Goal: Information Seeking & Learning: Understand process/instructions

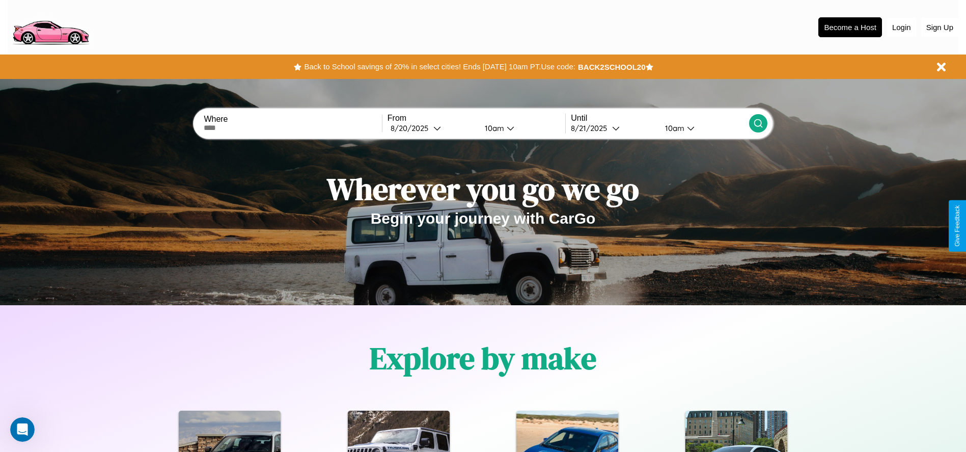
scroll to position [1460, 0]
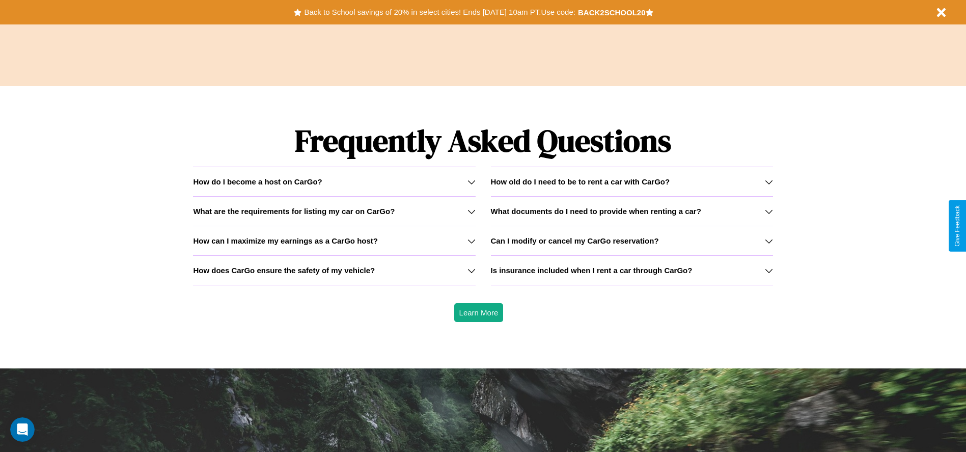
click at [334, 181] on div "How do I become a host on CarGo?" at bounding box center [334, 181] width 282 height 9
click at [768, 181] on icon at bounding box center [769, 182] width 8 height 8
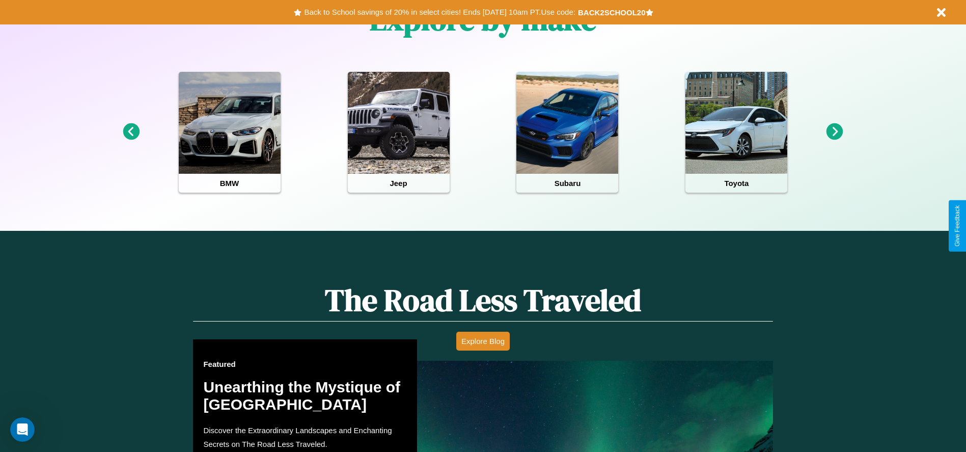
scroll to position [0, 0]
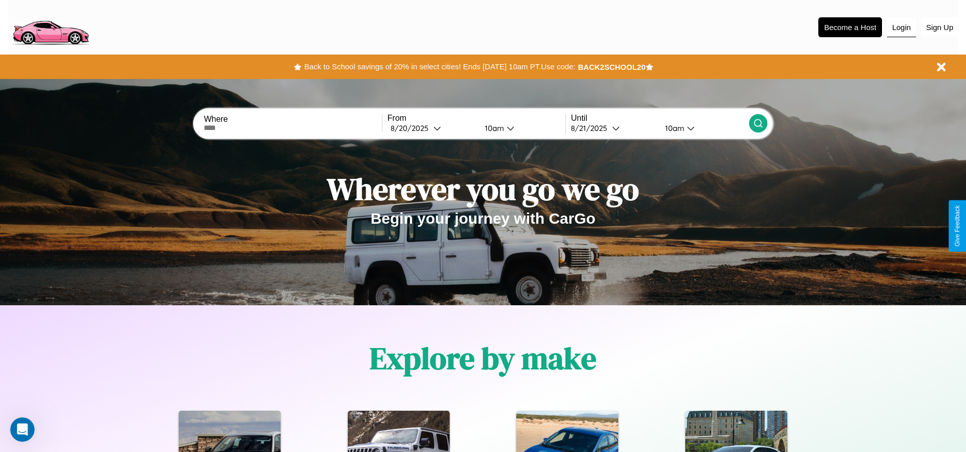
click at [901, 27] on button "Login" at bounding box center [901, 27] width 29 height 19
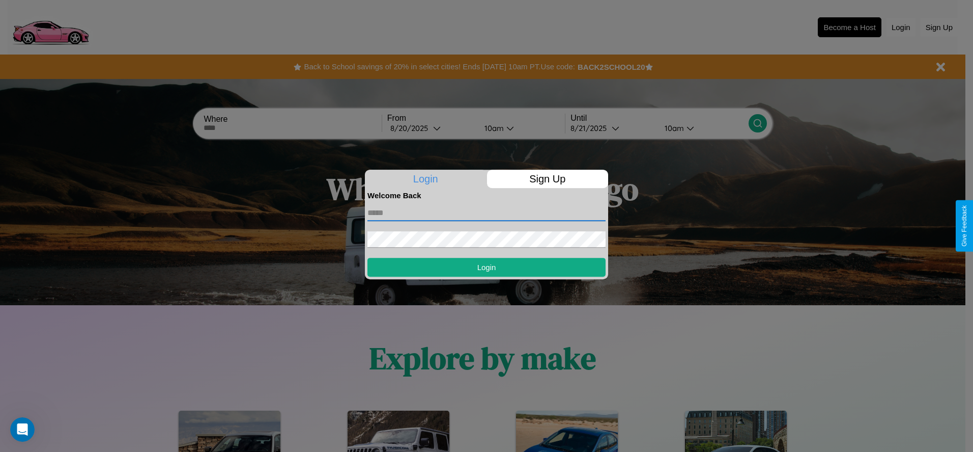
click at [487, 212] on input "text" at bounding box center [487, 213] width 238 height 16
type input "**********"
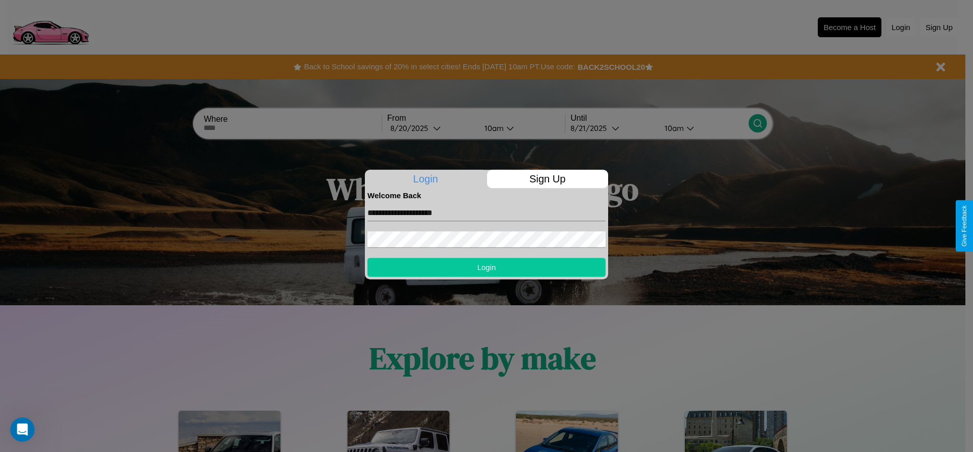
click at [487, 267] on button "Login" at bounding box center [487, 267] width 238 height 19
